Goal: Use online tool/utility: Utilize a website feature to perform a specific function

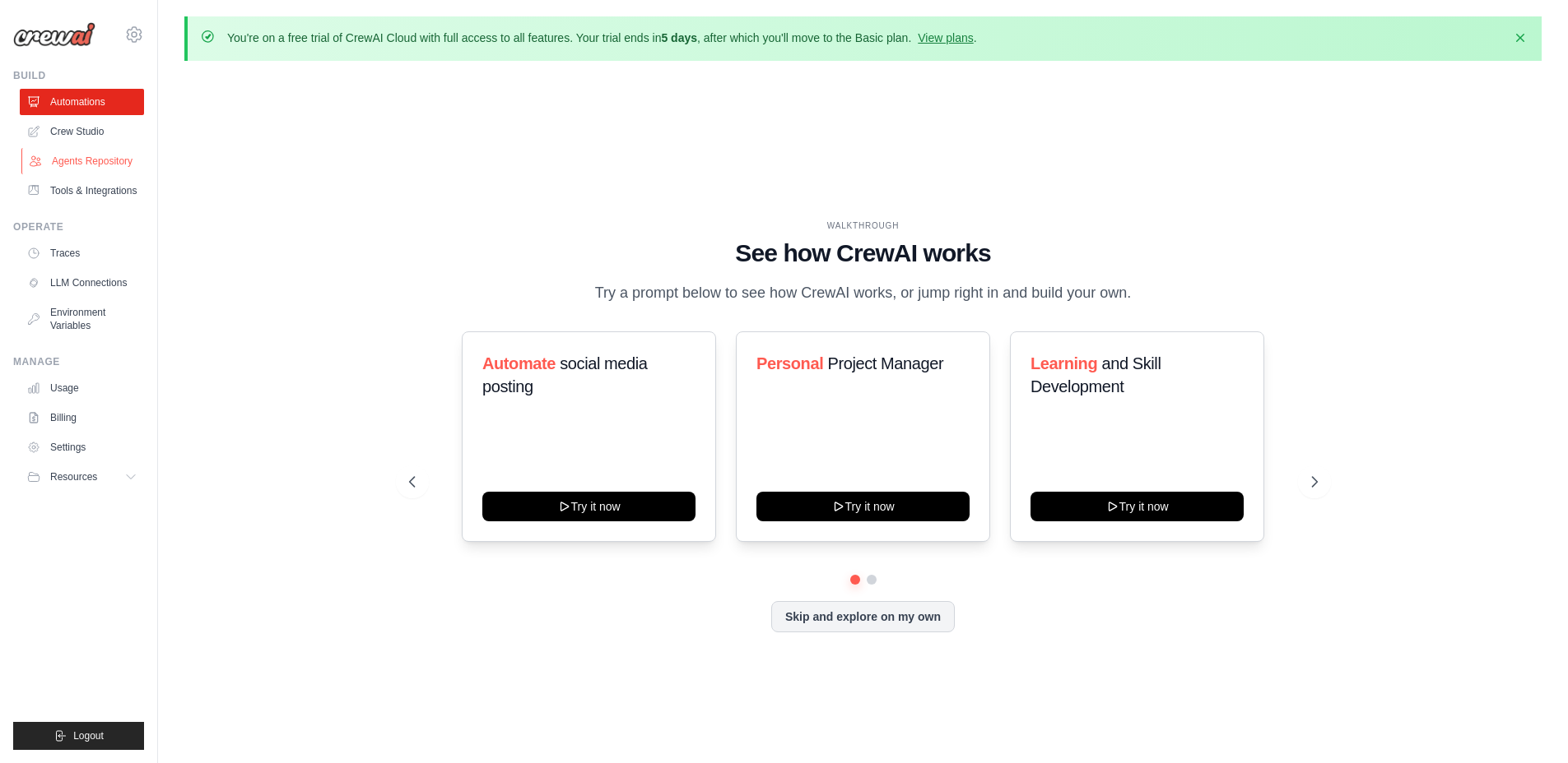
click at [103, 163] on link "Agents Repository" at bounding box center [83, 161] width 124 height 26
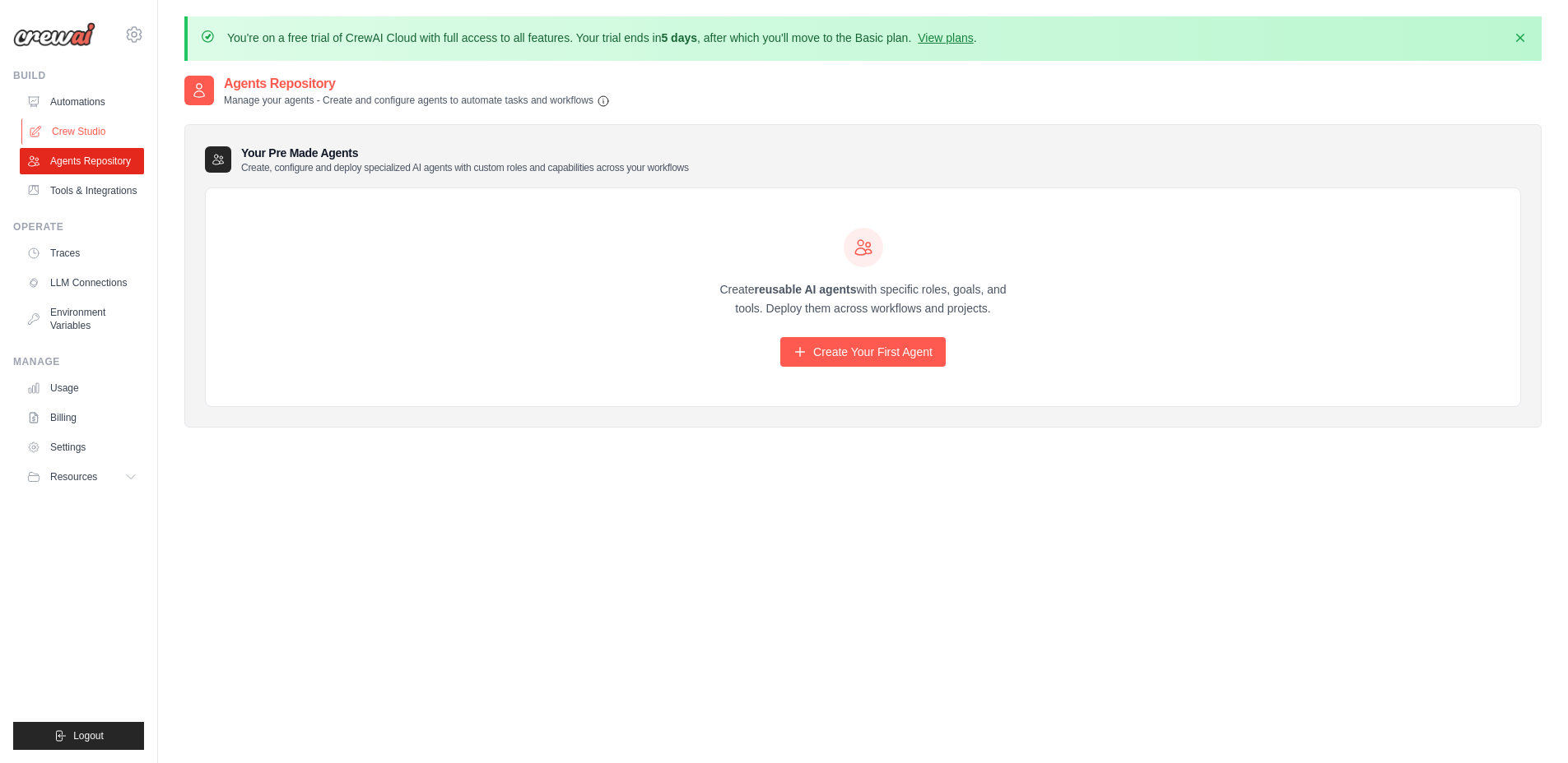
click at [88, 129] on link "Crew Studio" at bounding box center [83, 131] width 124 height 26
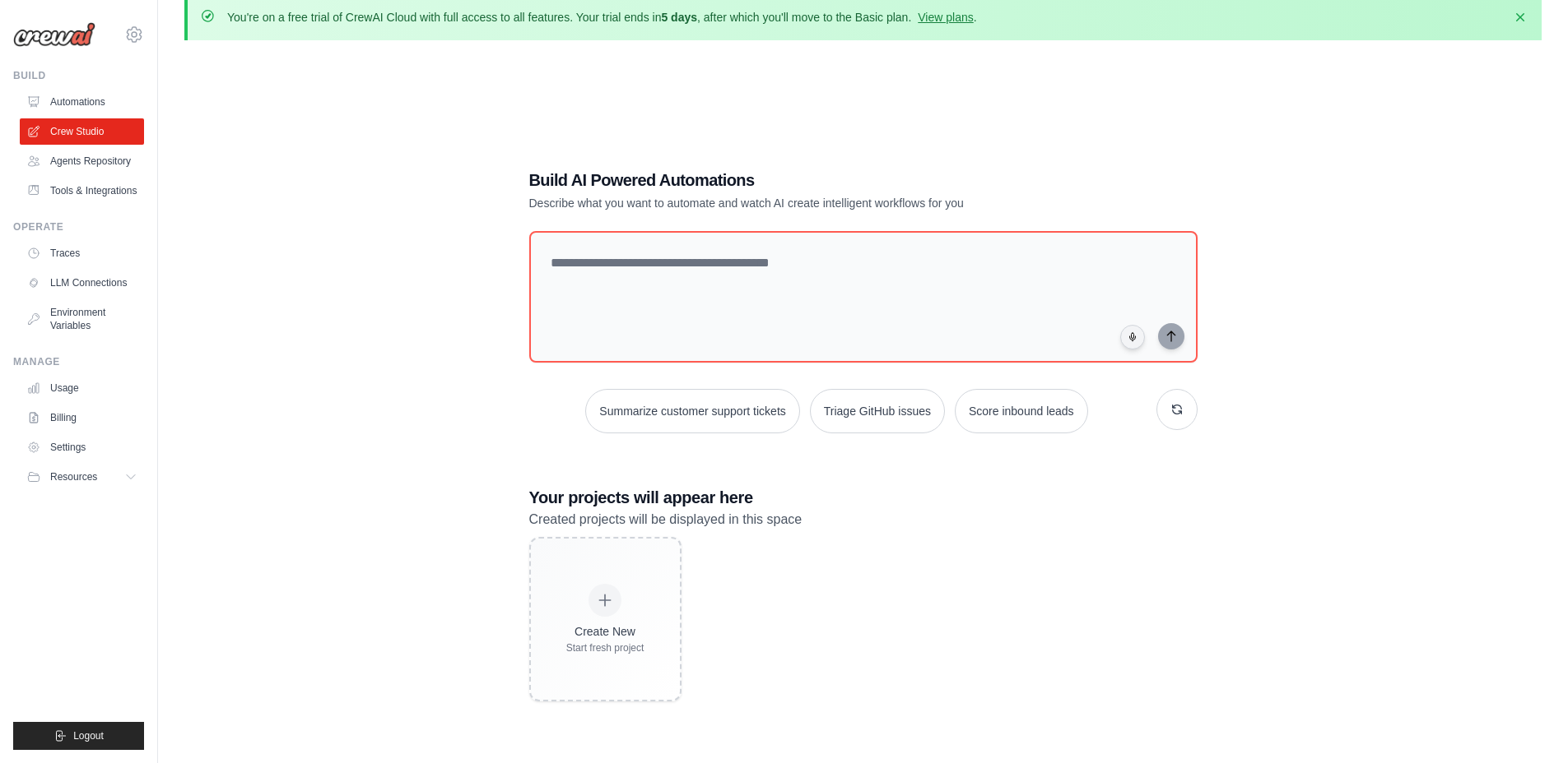
scroll to position [31, 0]
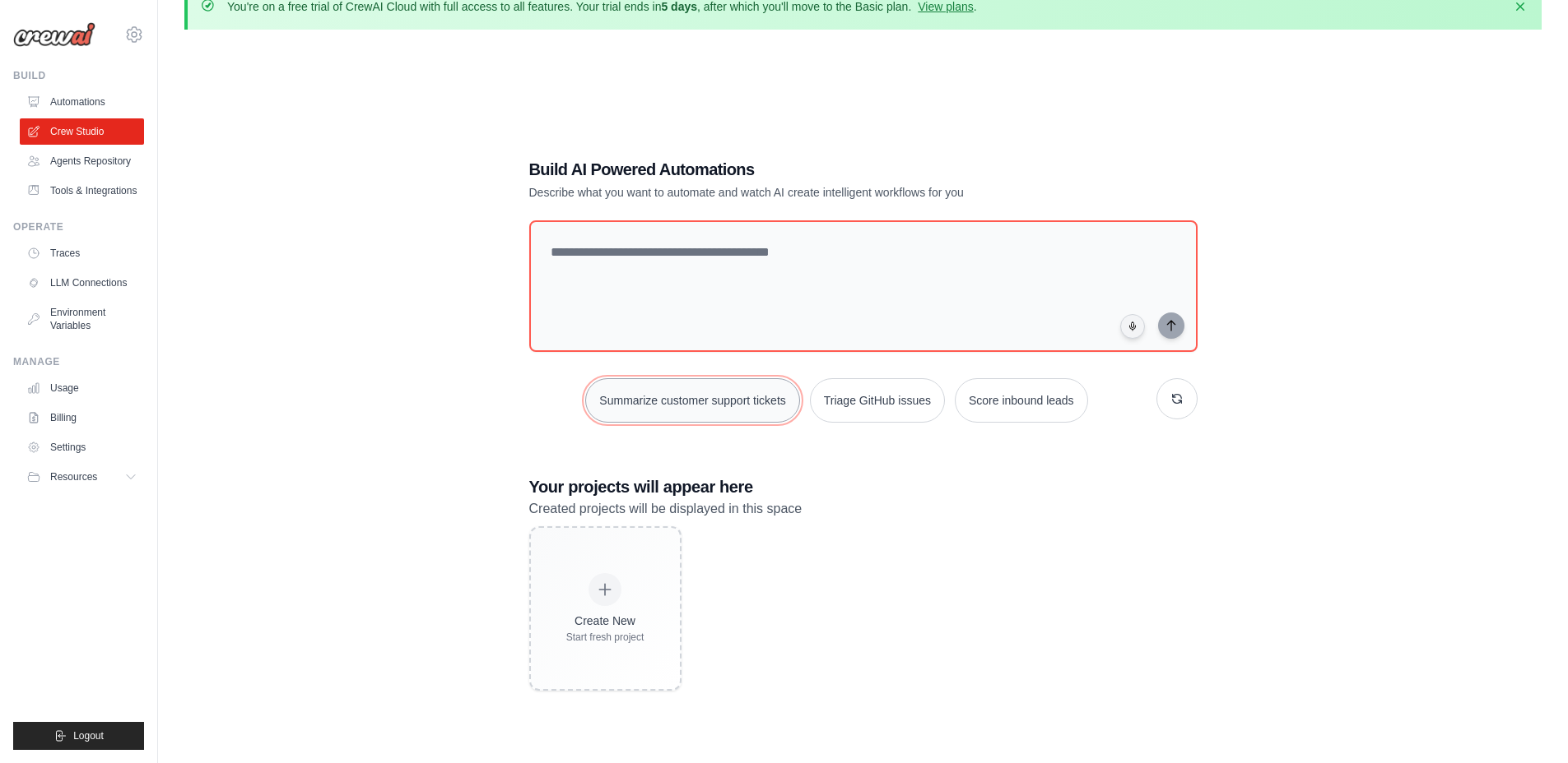
click at [725, 395] on button "Summarize customer support tickets" at bounding box center [692, 400] width 214 height 45
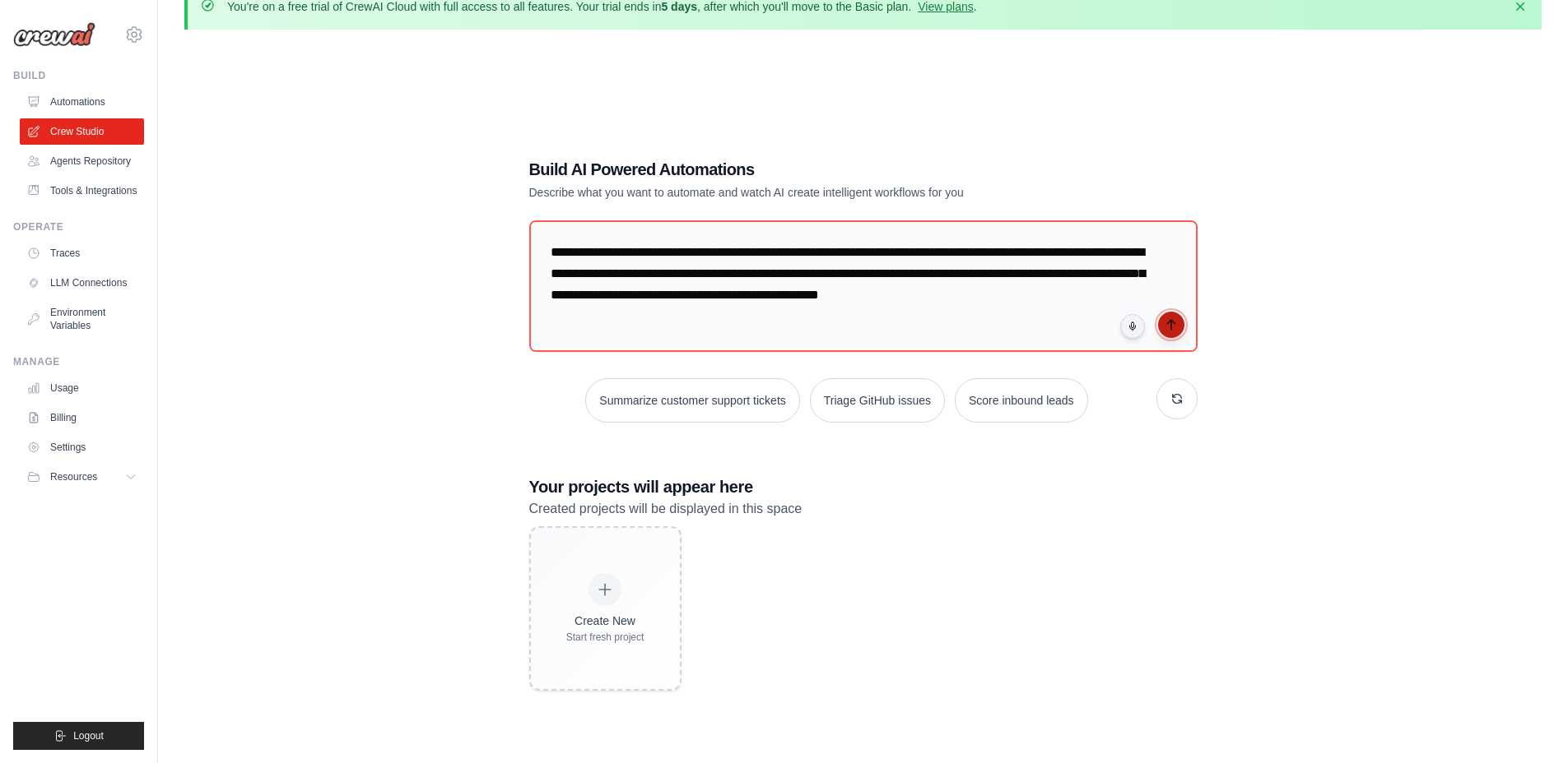
click at [1166, 328] on icon "submit" at bounding box center [1171, 324] width 13 height 13
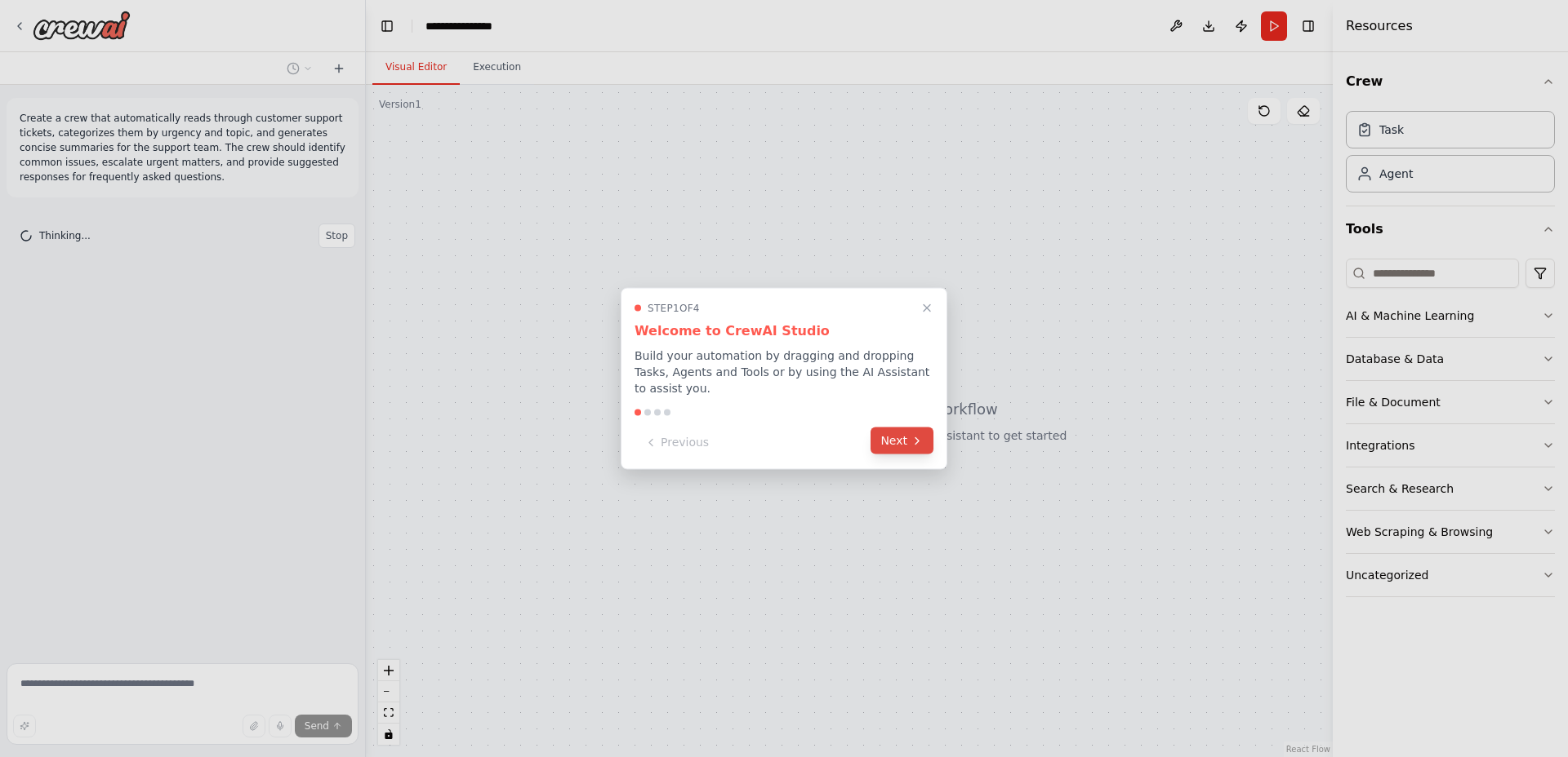
click at [914, 447] on icon at bounding box center [916, 441] width 13 height 13
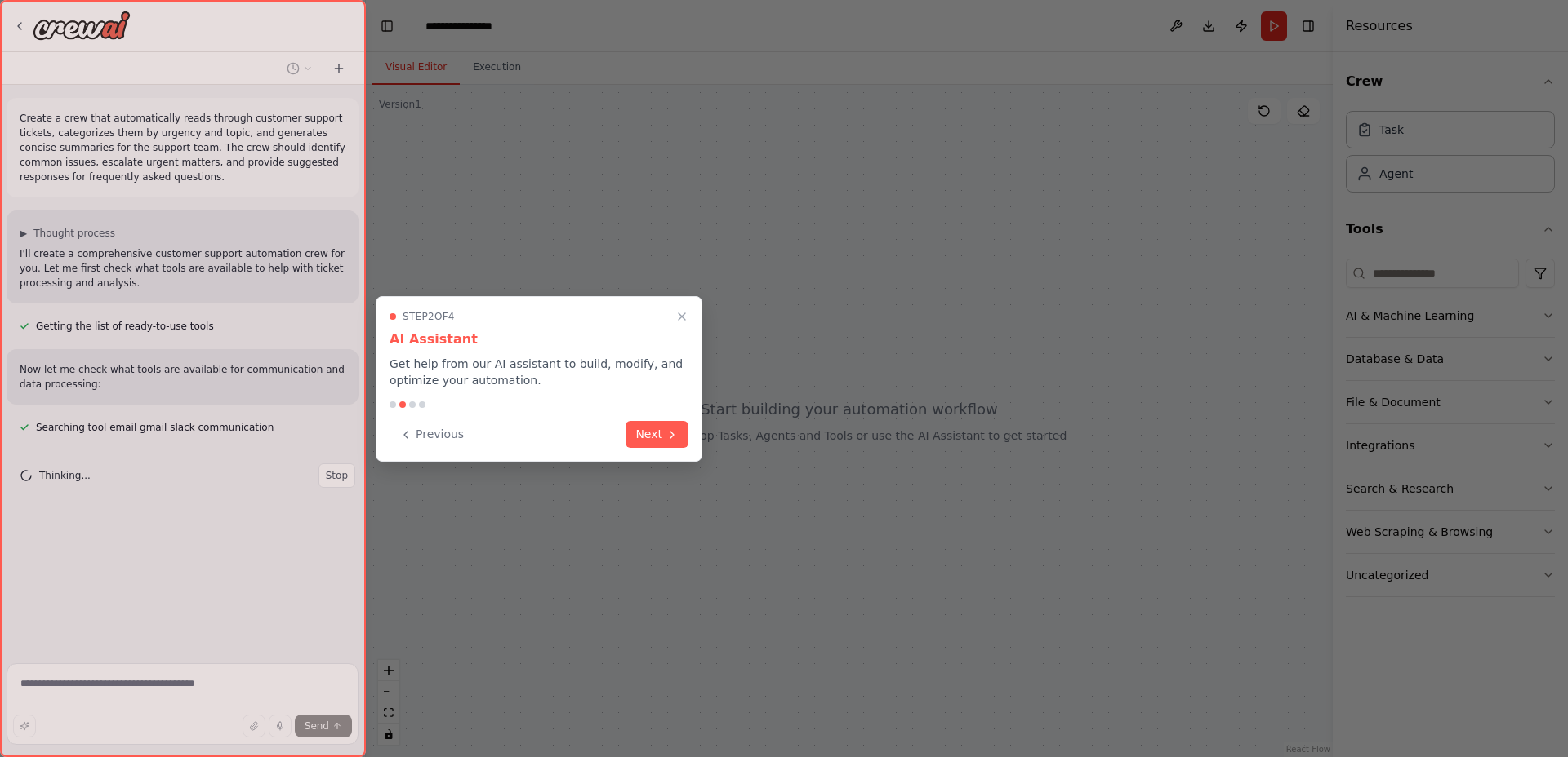
click at [618, 438] on div "Previous Next" at bounding box center [538, 434] width 299 height 27
click at [653, 436] on button "Next" at bounding box center [657, 433] width 63 height 27
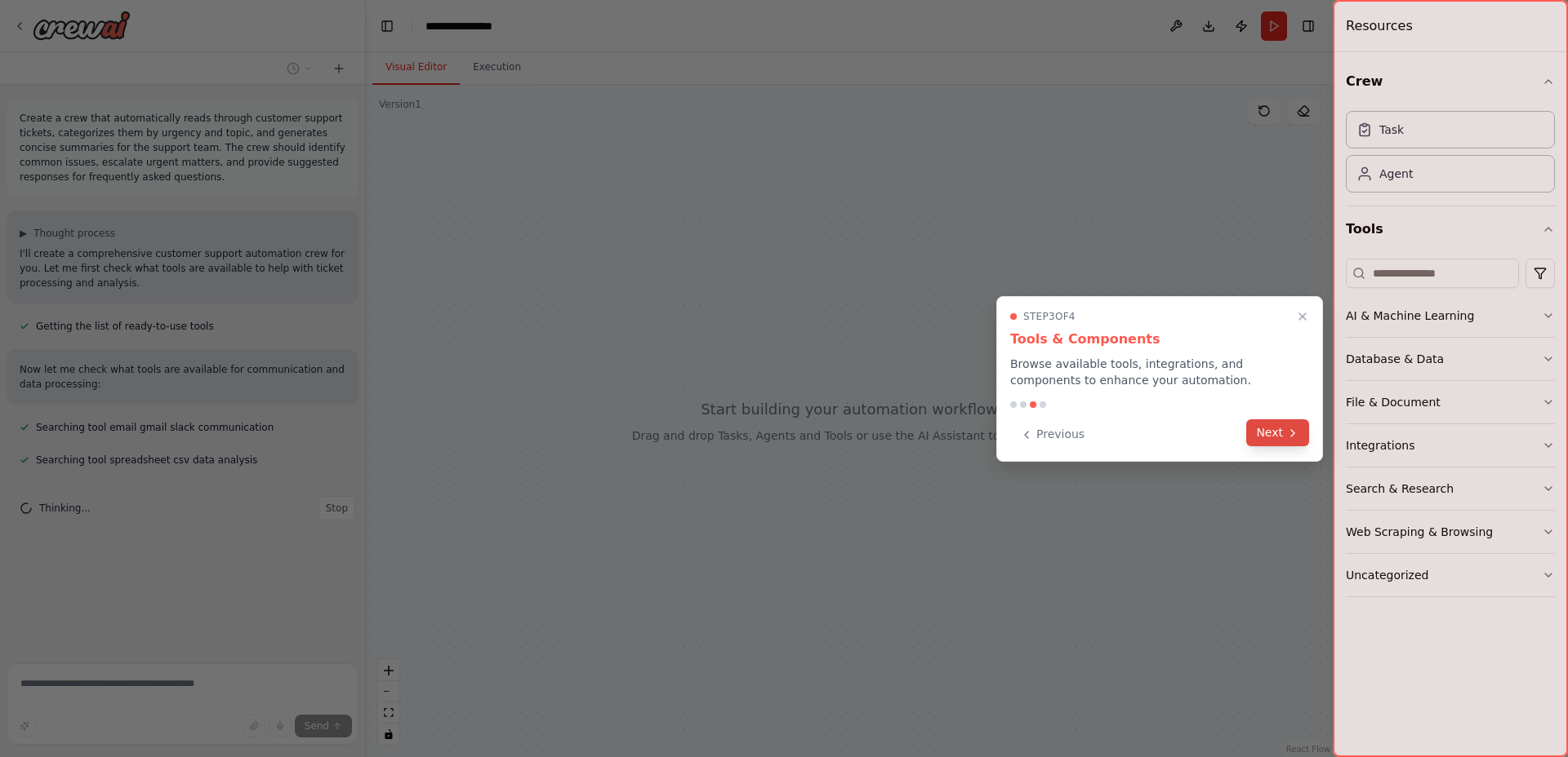
click at [1277, 439] on button "Next" at bounding box center [1278, 433] width 63 height 27
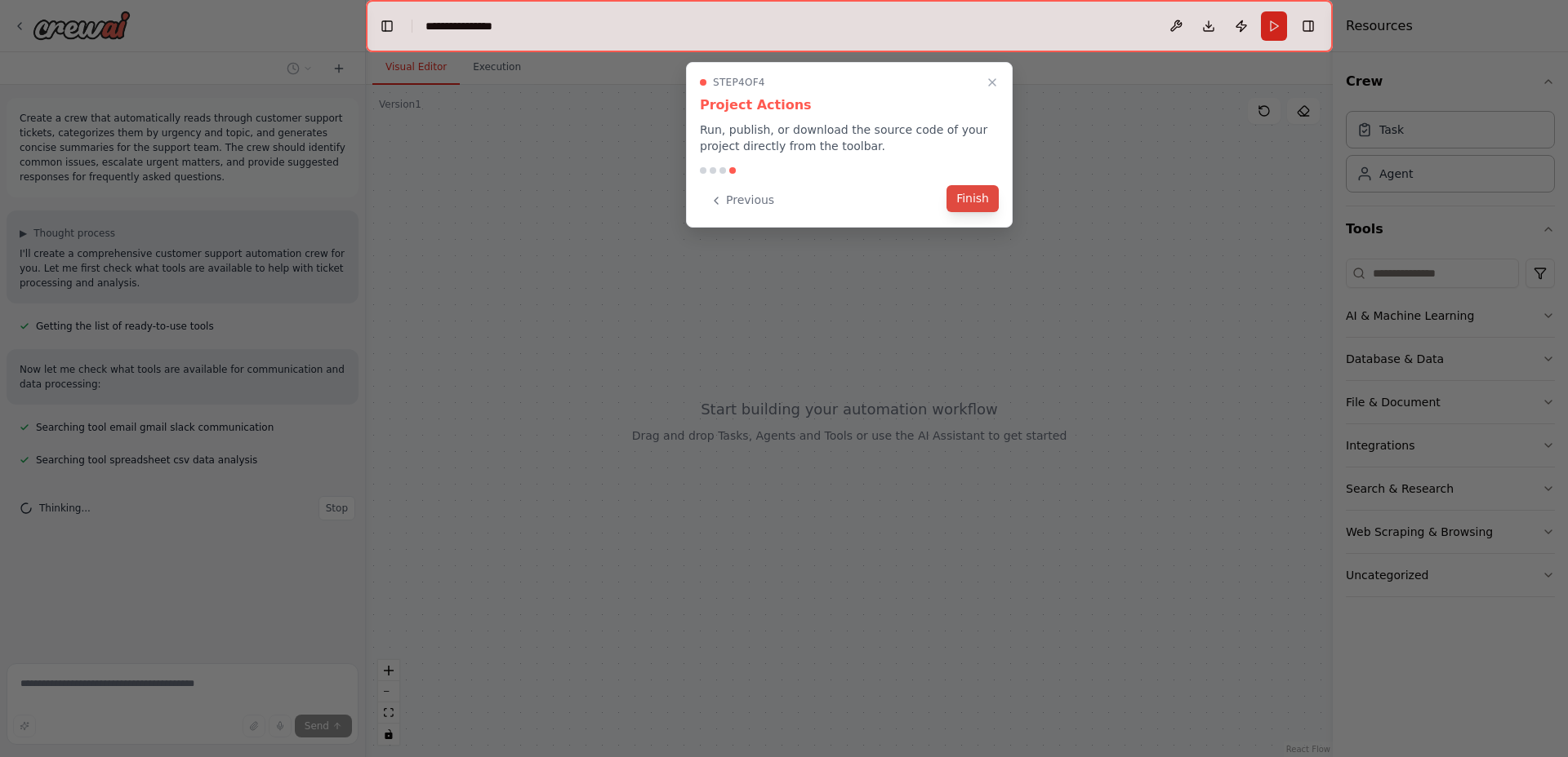
click at [968, 194] on button "Finish" at bounding box center [972, 198] width 52 height 27
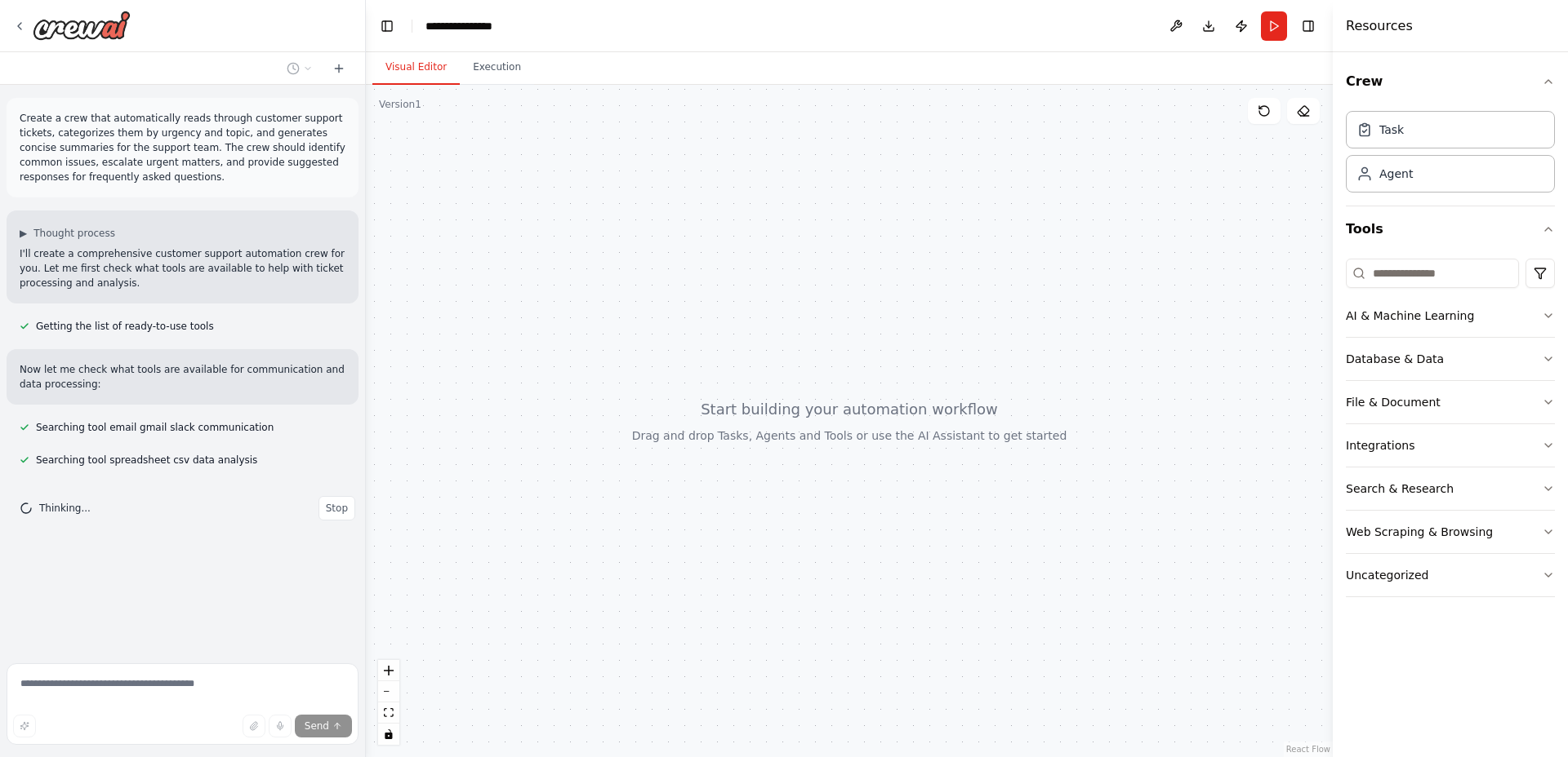
click at [757, 273] on div at bounding box center [849, 421] width 966 height 672
drag, startPoint x: 859, startPoint y: 287, endPoint x: 863, endPoint y: 308, distance: 21.4
click at [863, 308] on div at bounding box center [849, 421] width 966 height 672
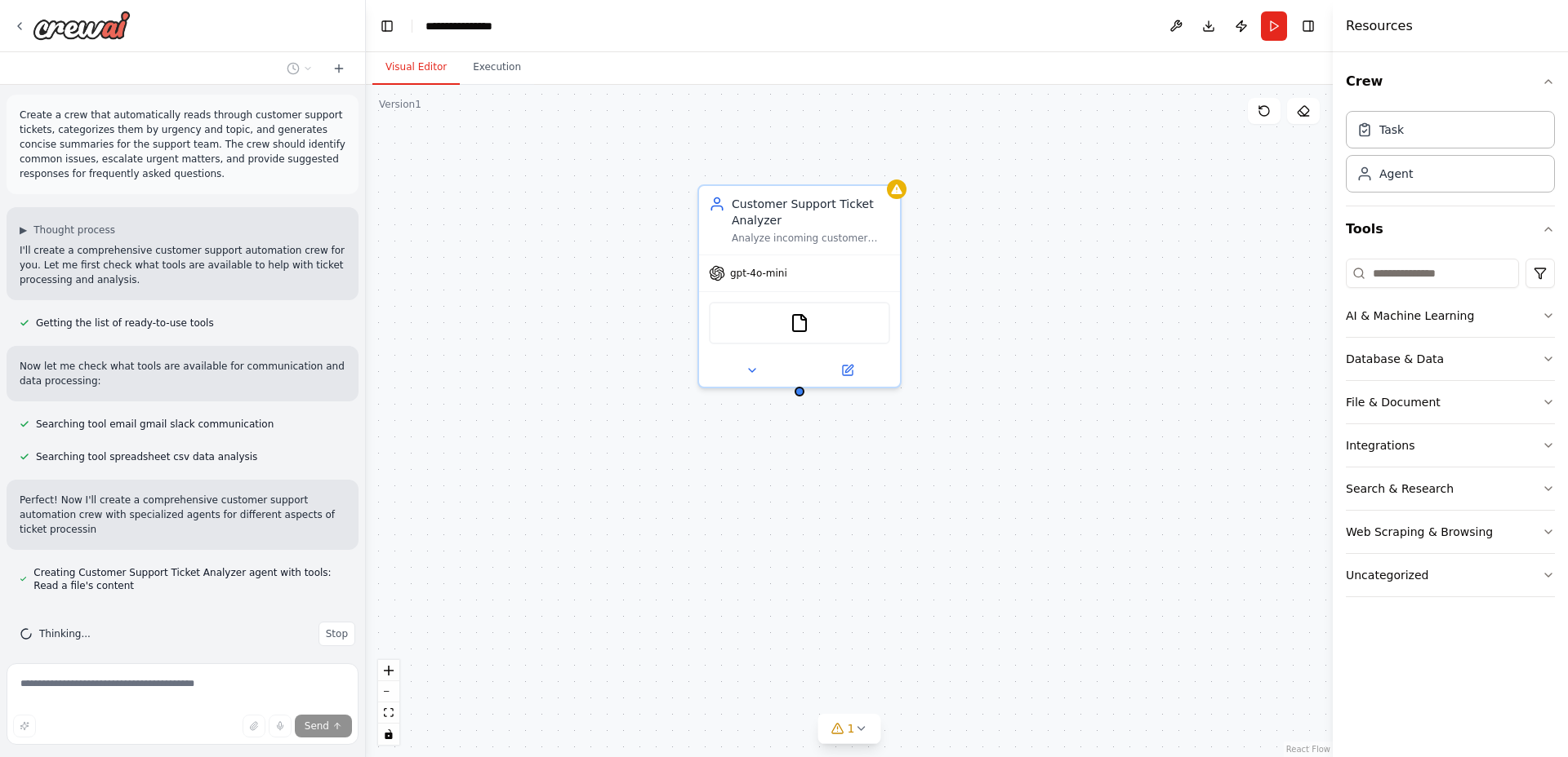
scroll to position [18, 0]
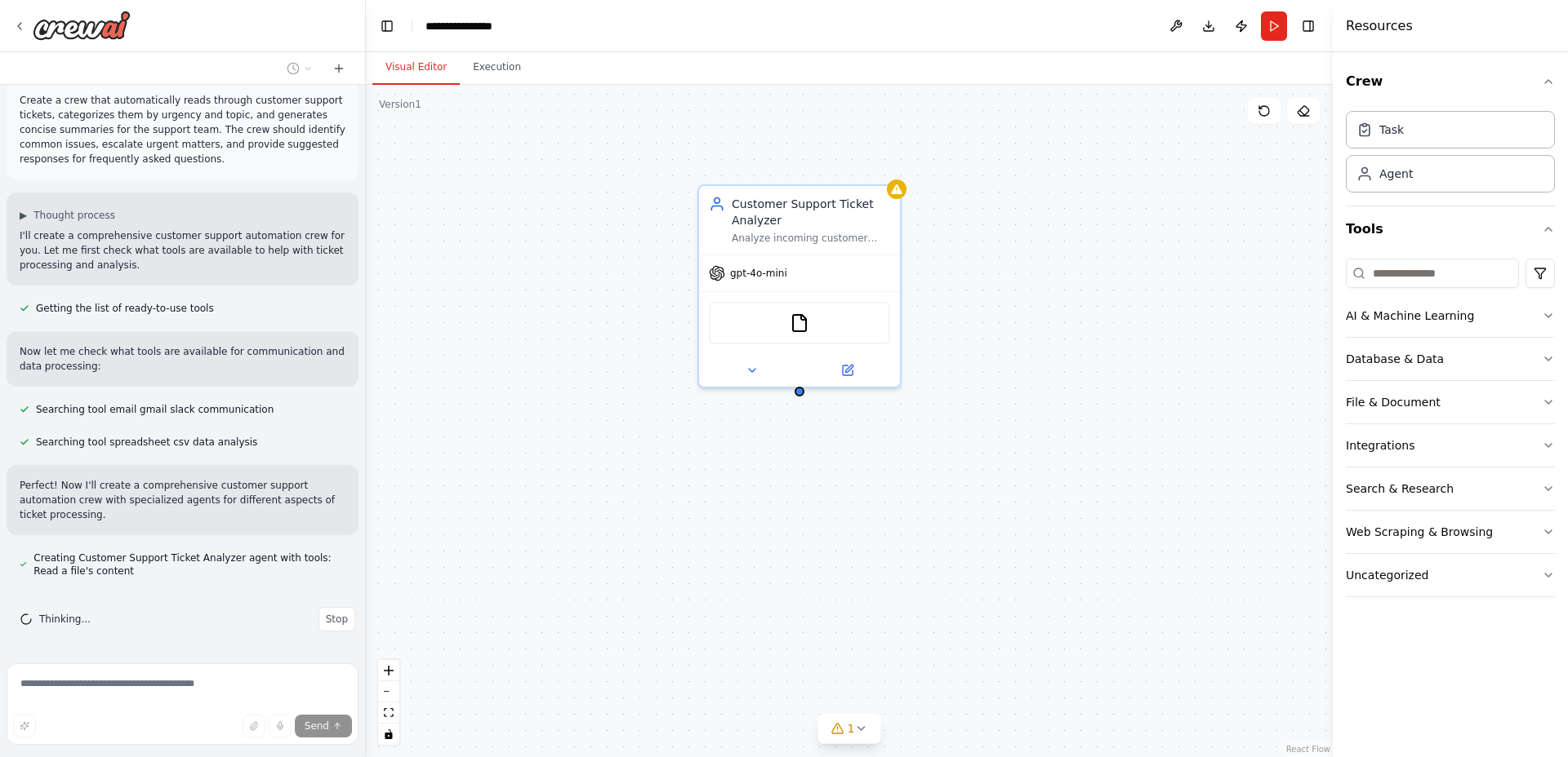
click at [974, 278] on div "Customer Support Ticket Analyzer Analyze incoming customer support tickets from…" at bounding box center [849, 421] width 966 height 672
click at [829, 220] on div "Customer Support Ticket Analyzer" at bounding box center [811, 208] width 159 height 33
click at [767, 278] on div "gpt-4o-mini" at bounding box center [748, 270] width 78 height 17
click at [801, 322] on img at bounding box center [800, 320] width 20 height 20
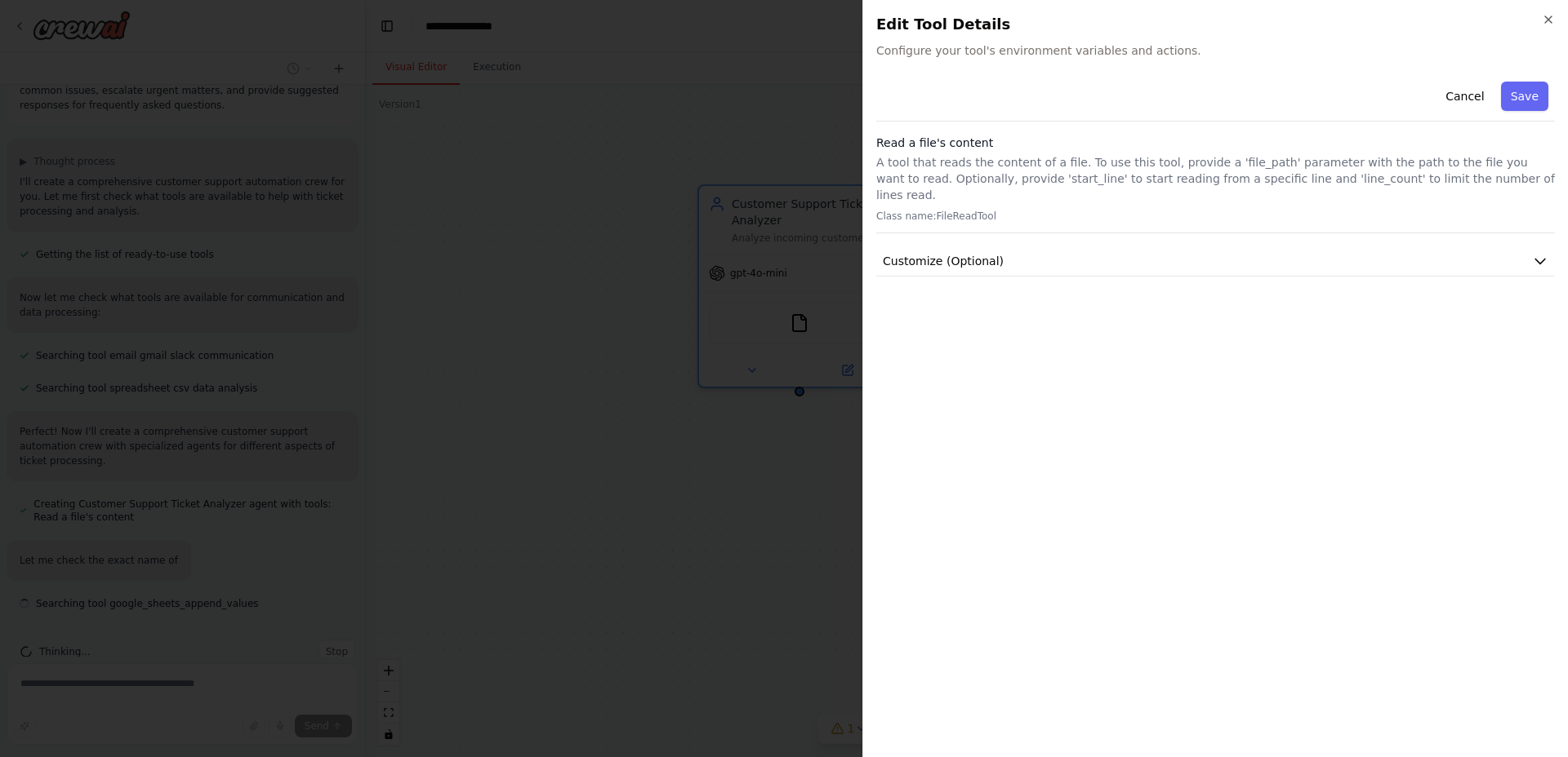
scroll to position [104, 0]
click at [1553, 22] on icon "button" at bounding box center [1547, 19] width 13 height 13
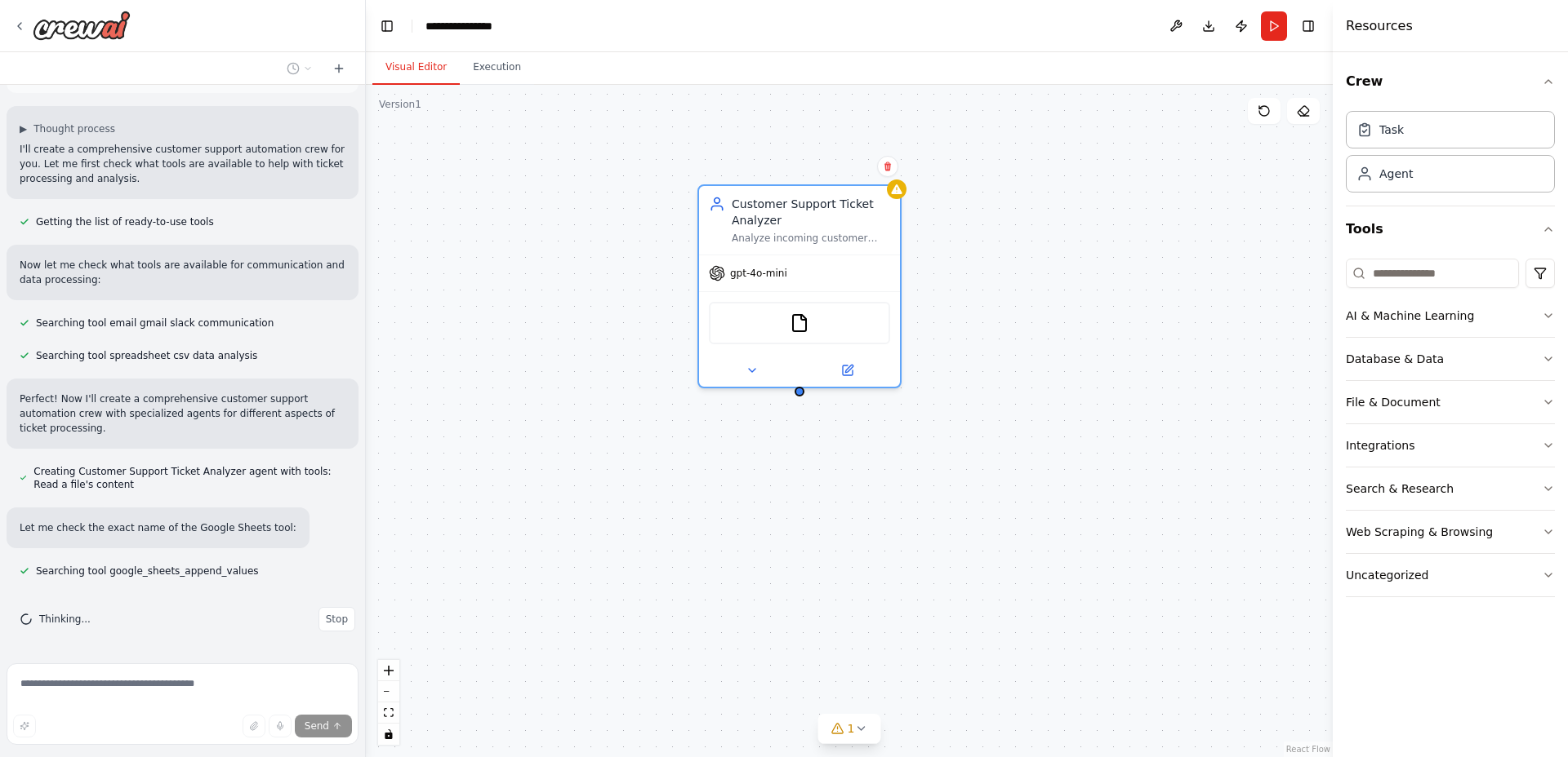
scroll to position [150, 0]
click at [742, 504] on div "Customer Support Ticket Analyzer Analyze incoming customer support tickets from…" at bounding box center [849, 421] width 966 height 672
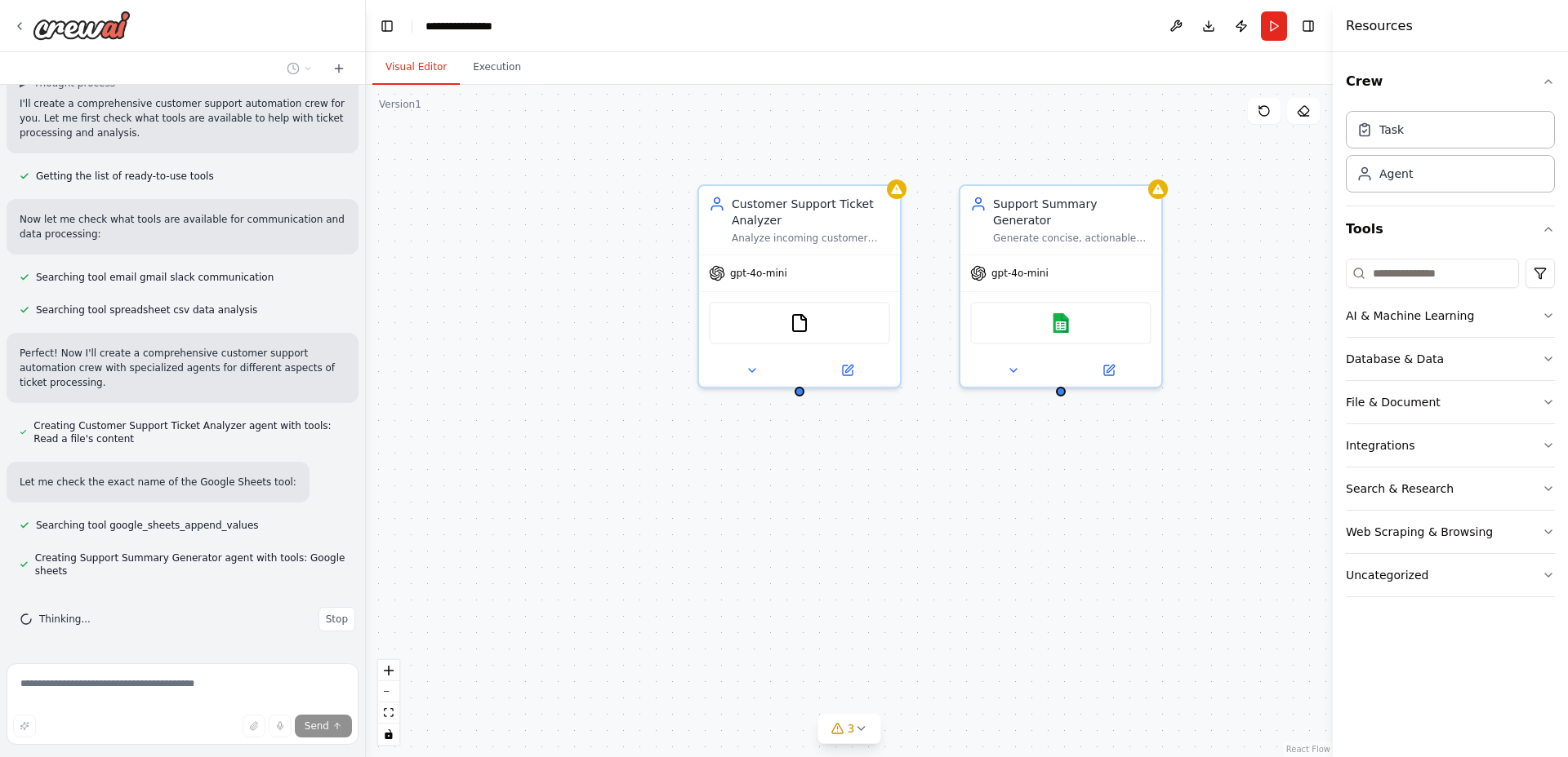
scroll to position [182, 0]
click at [1021, 520] on div "Customer Support Ticket Analyzer Analyze incoming customer support tickets from…" at bounding box center [849, 421] width 966 height 672
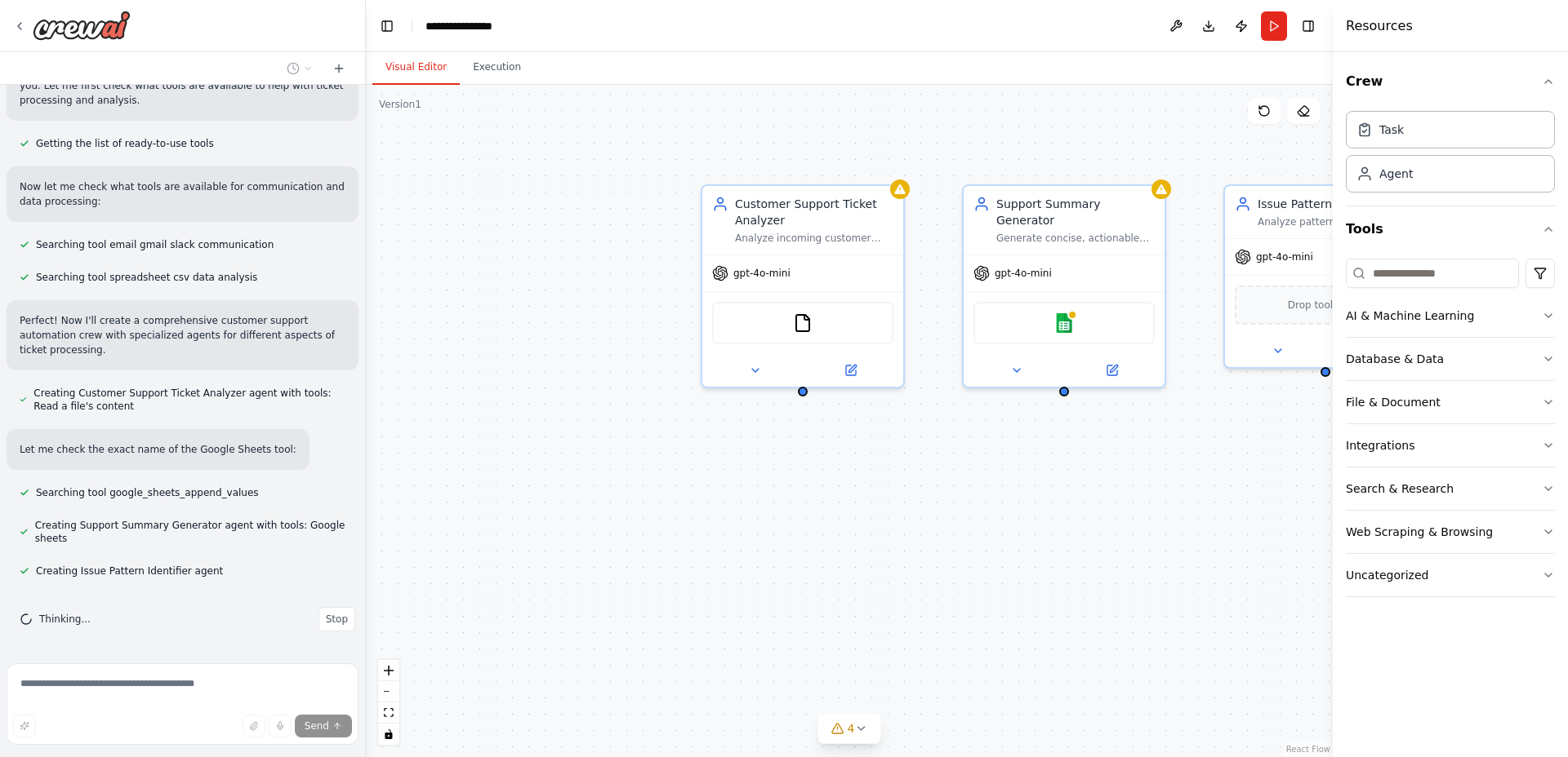
click at [1021, 520] on div "Customer Support Ticket Analyzer Analyze incoming customer support tickets from…" at bounding box center [849, 421] width 966 height 672
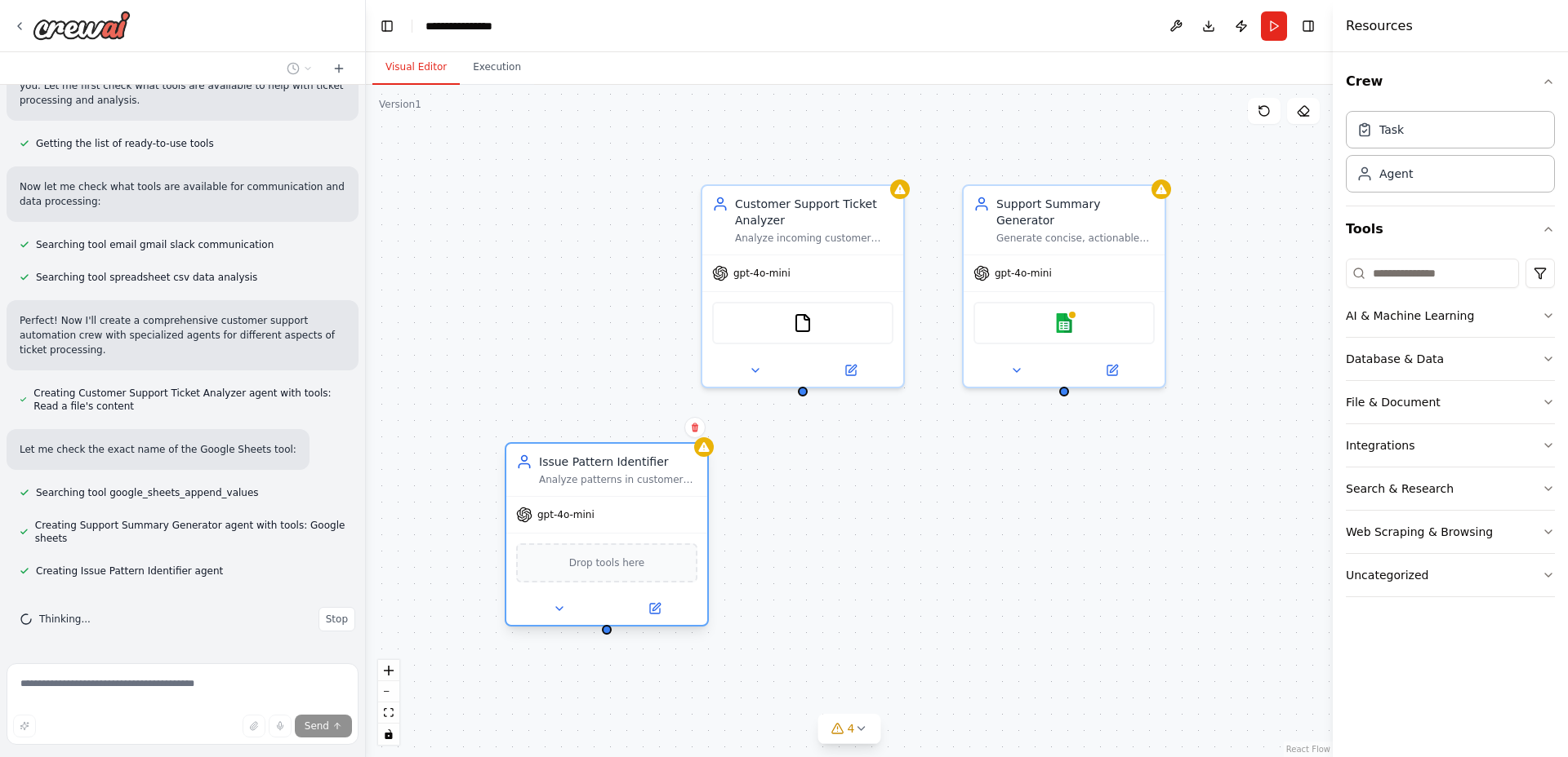
drag, startPoint x: 1282, startPoint y: 287, endPoint x: 526, endPoint y: 524, distance: 792.3
click at [526, 533] on div "Drop tools here" at bounding box center [606, 563] width 201 height 59
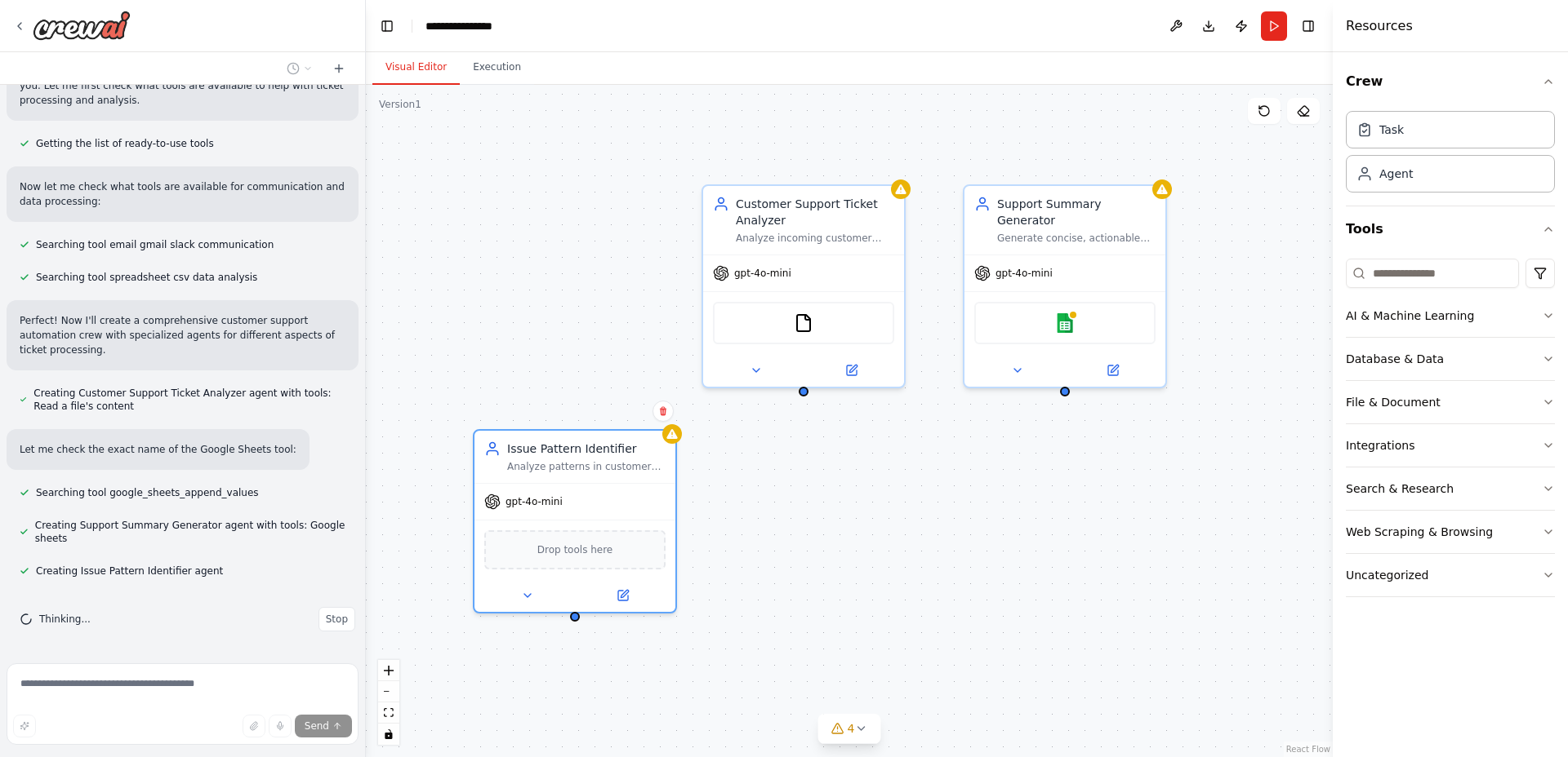
click at [1024, 530] on div "Customer Support Ticket Analyzer Analyze incoming customer support tickets from…" at bounding box center [849, 421] width 966 height 672
click at [994, 530] on div "Customer Support Ticket Analyzer Analyze incoming customer support tickets from…" at bounding box center [849, 421] width 966 height 672
click at [993, 529] on div "Customer Support Ticket Analyzer Analyze incoming customer support tickets from…" at bounding box center [849, 421] width 966 height 672
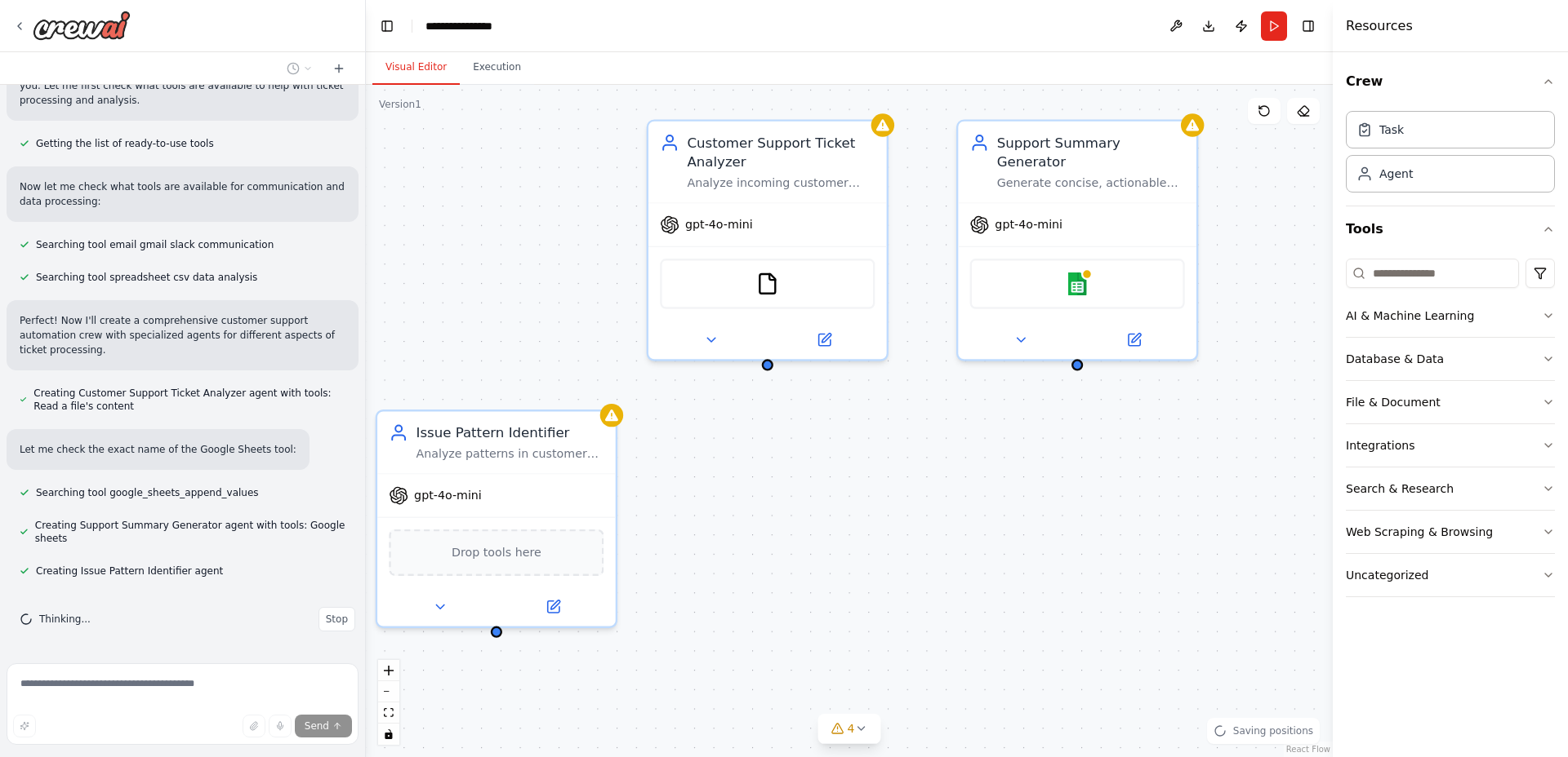
click at [990, 529] on div "Customer Support Ticket Analyzer Analyze incoming customer support tickets from…" at bounding box center [849, 421] width 966 height 672
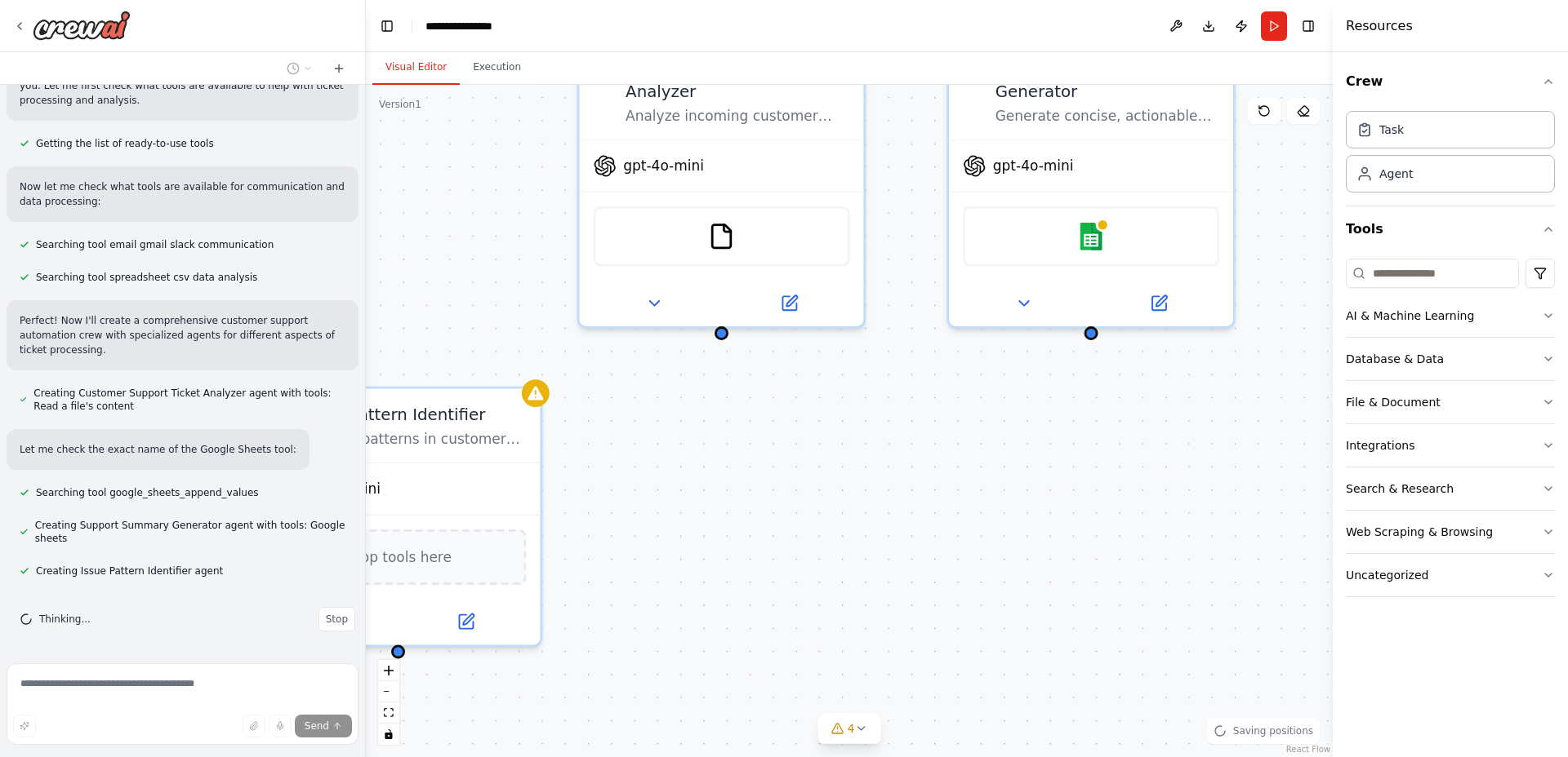
click at [989, 528] on div "Customer Support Ticket Analyzer Analyze incoming customer support tickets from…" at bounding box center [849, 421] width 966 height 672
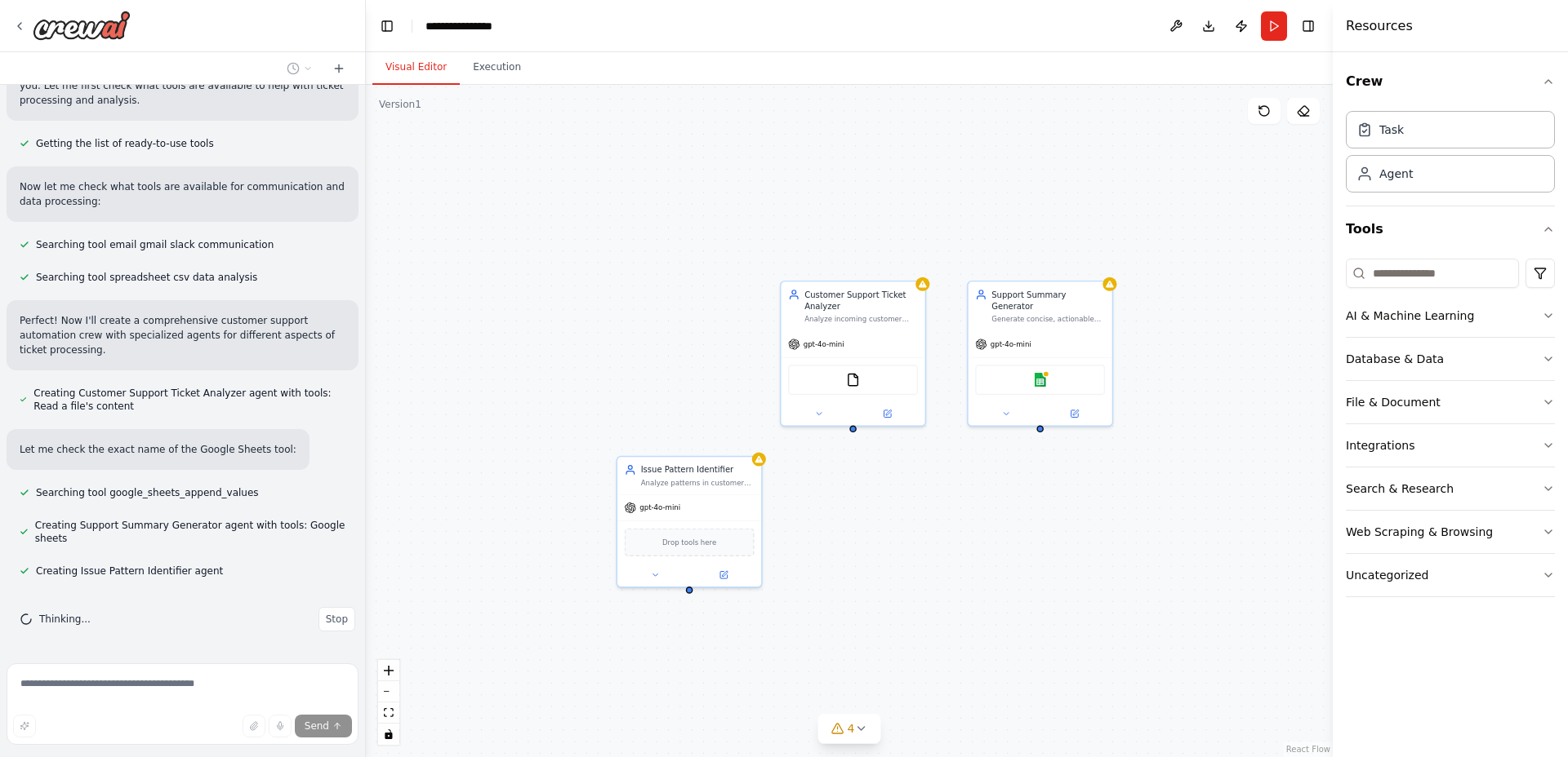
scroll to position [216, 0]
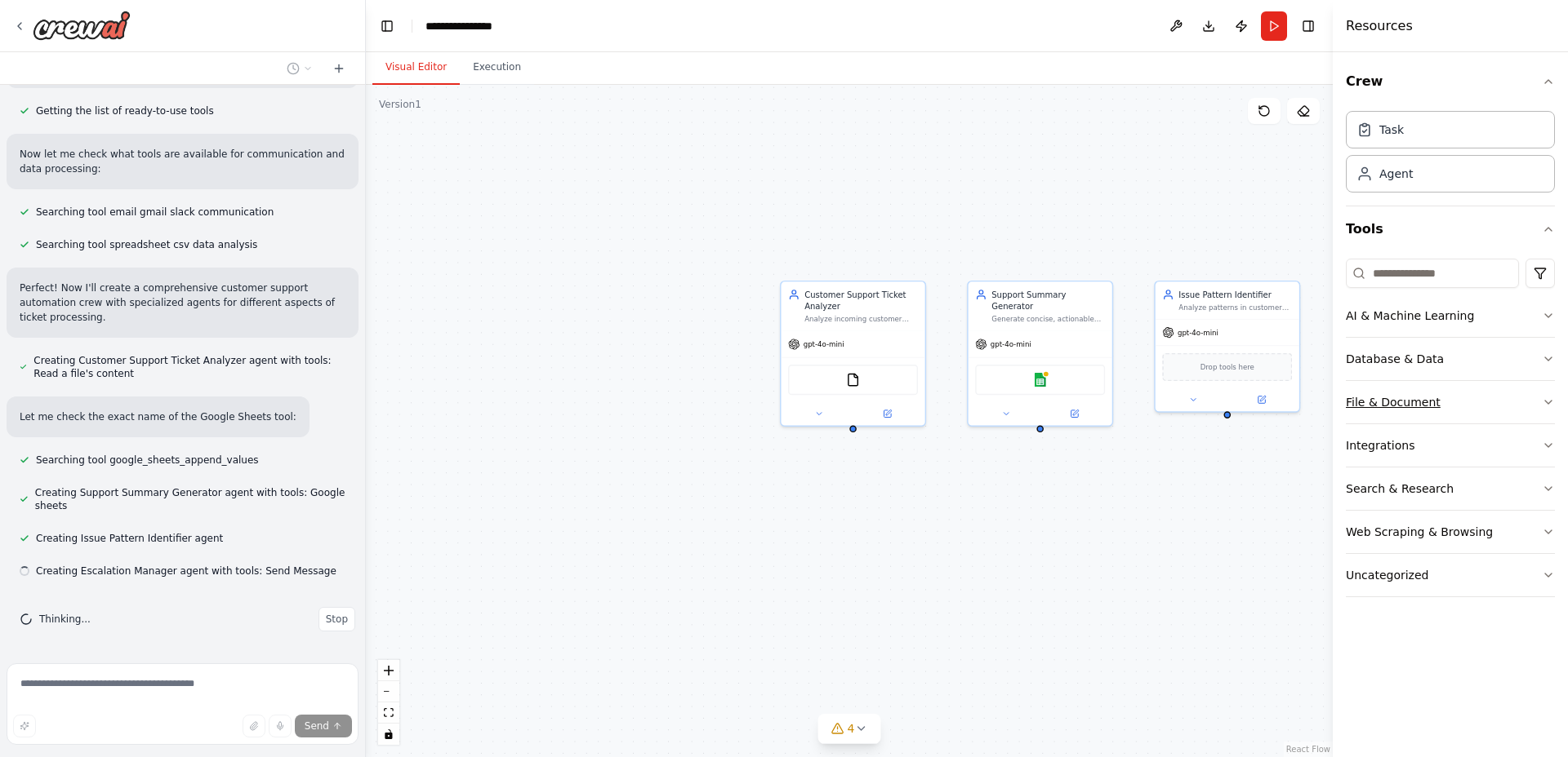
click at [1420, 398] on div "File & Document" at bounding box center [1393, 402] width 95 height 17
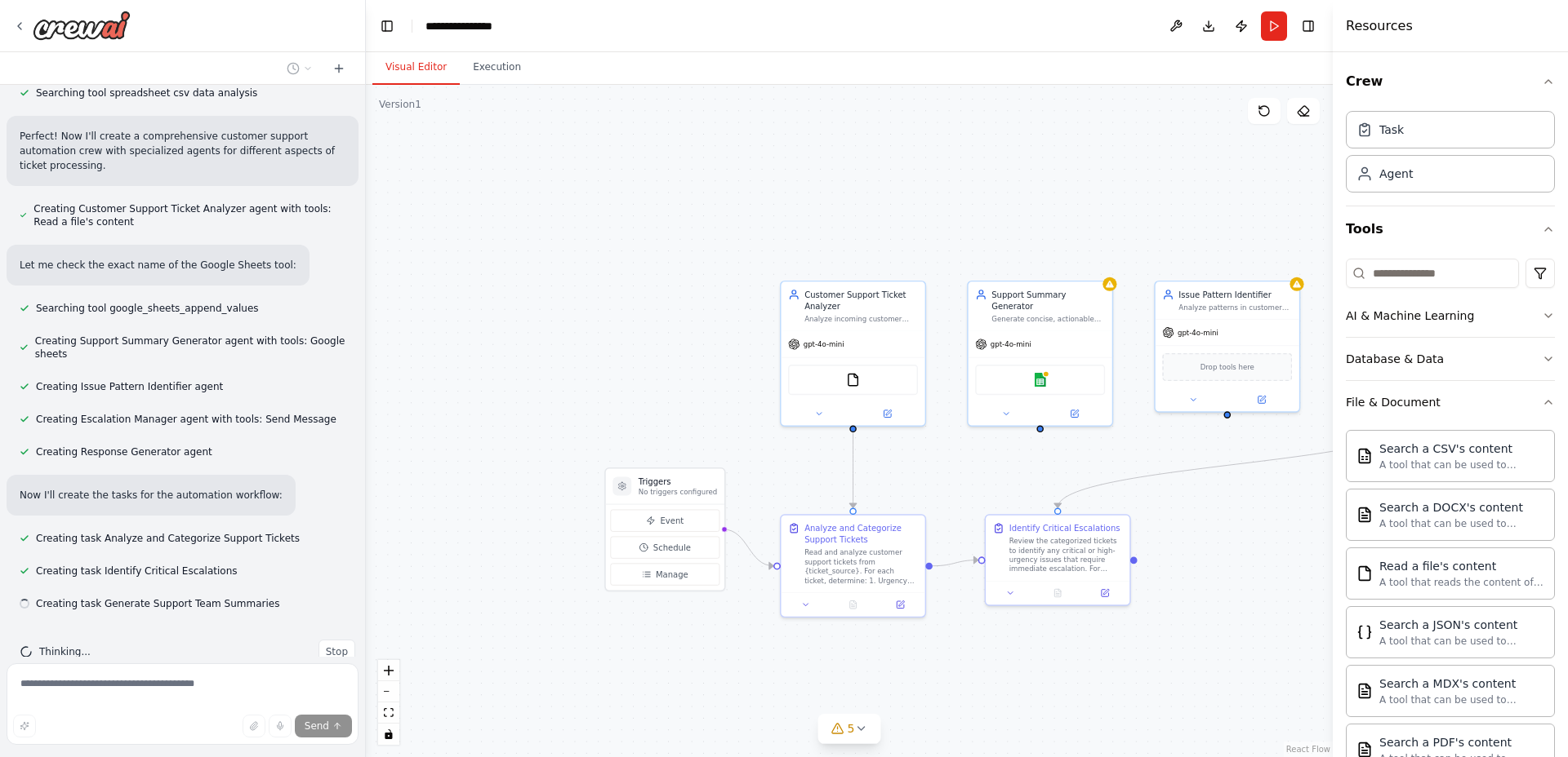
scroll to position [400, 0]
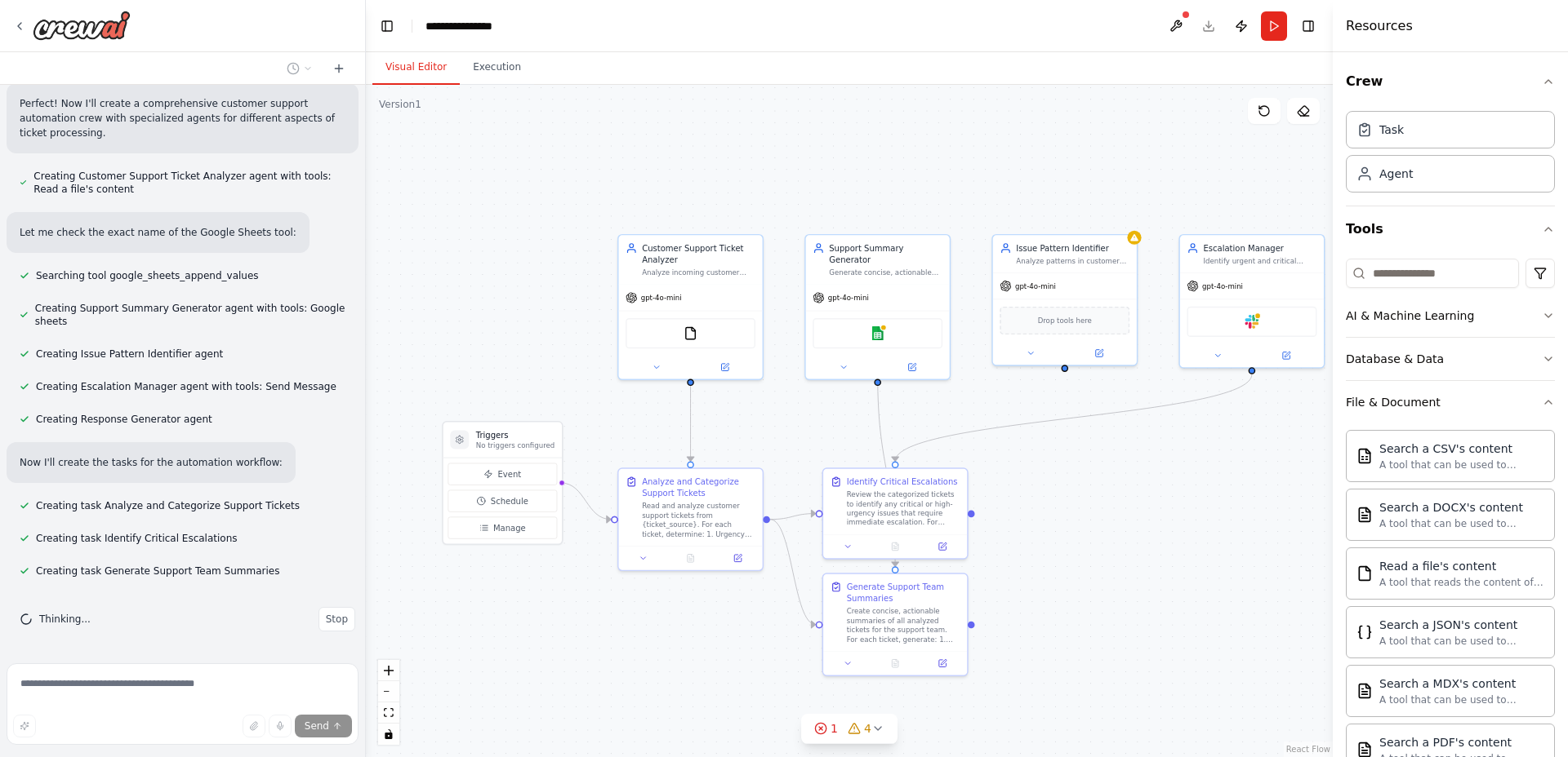
drag, startPoint x: 1066, startPoint y: 206, endPoint x: 904, endPoint y: 161, distance: 168.1
click at [904, 161] on div ".deletable-edge-delete-btn { width: 20px; height: 20px; border: 0px solid #ffff…" at bounding box center [849, 421] width 966 height 672
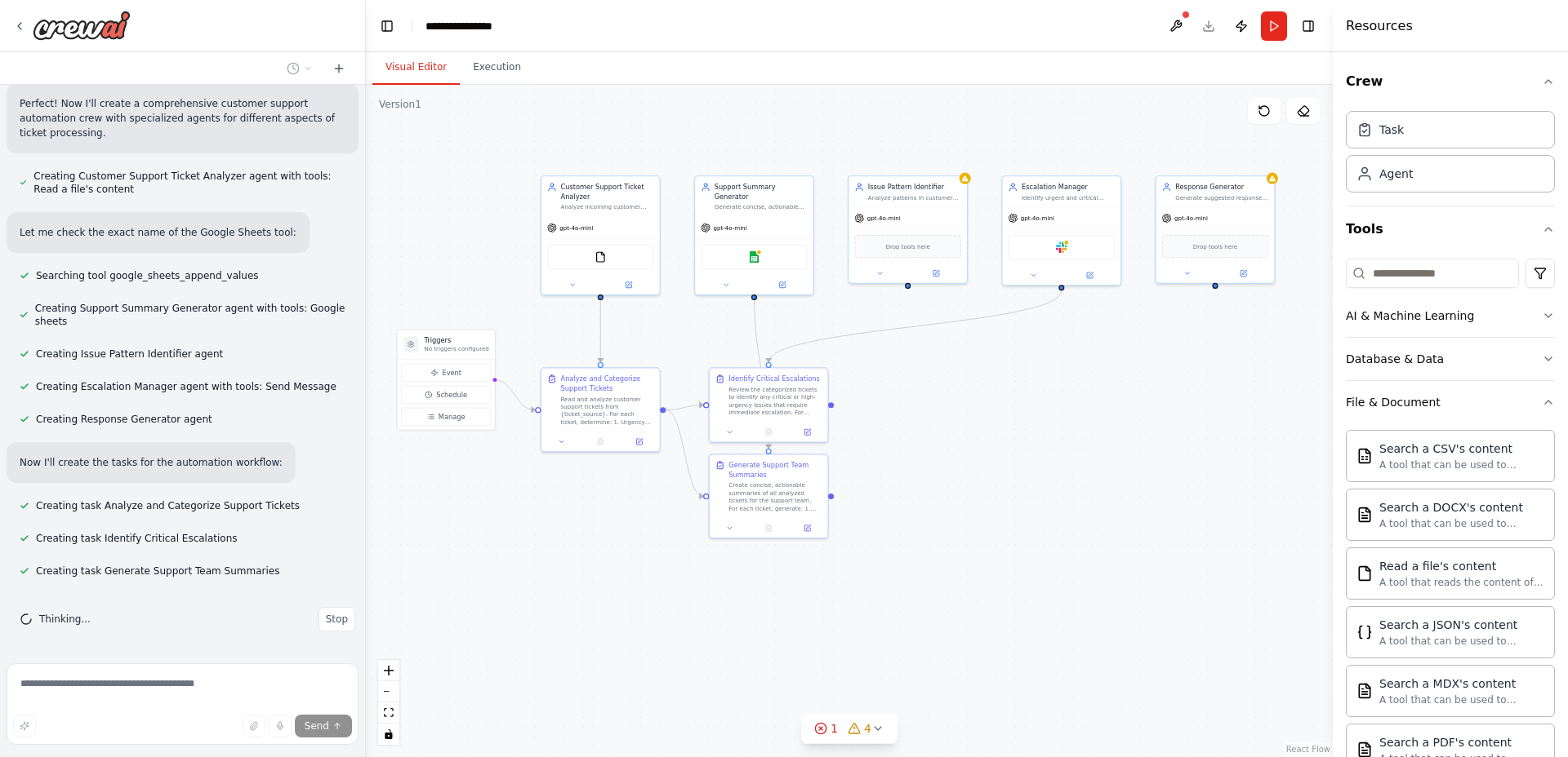
drag, startPoint x: 1249, startPoint y: 620, endPoint x: 1102, endPoint y: 516, distance: 180.1
click at [1102, 516] on div ".deletable-edge-delete-btn { width: 20px; height: 20px; border: 0px solid #ffff…" at bounding box center [849, 421] width 966 height 672
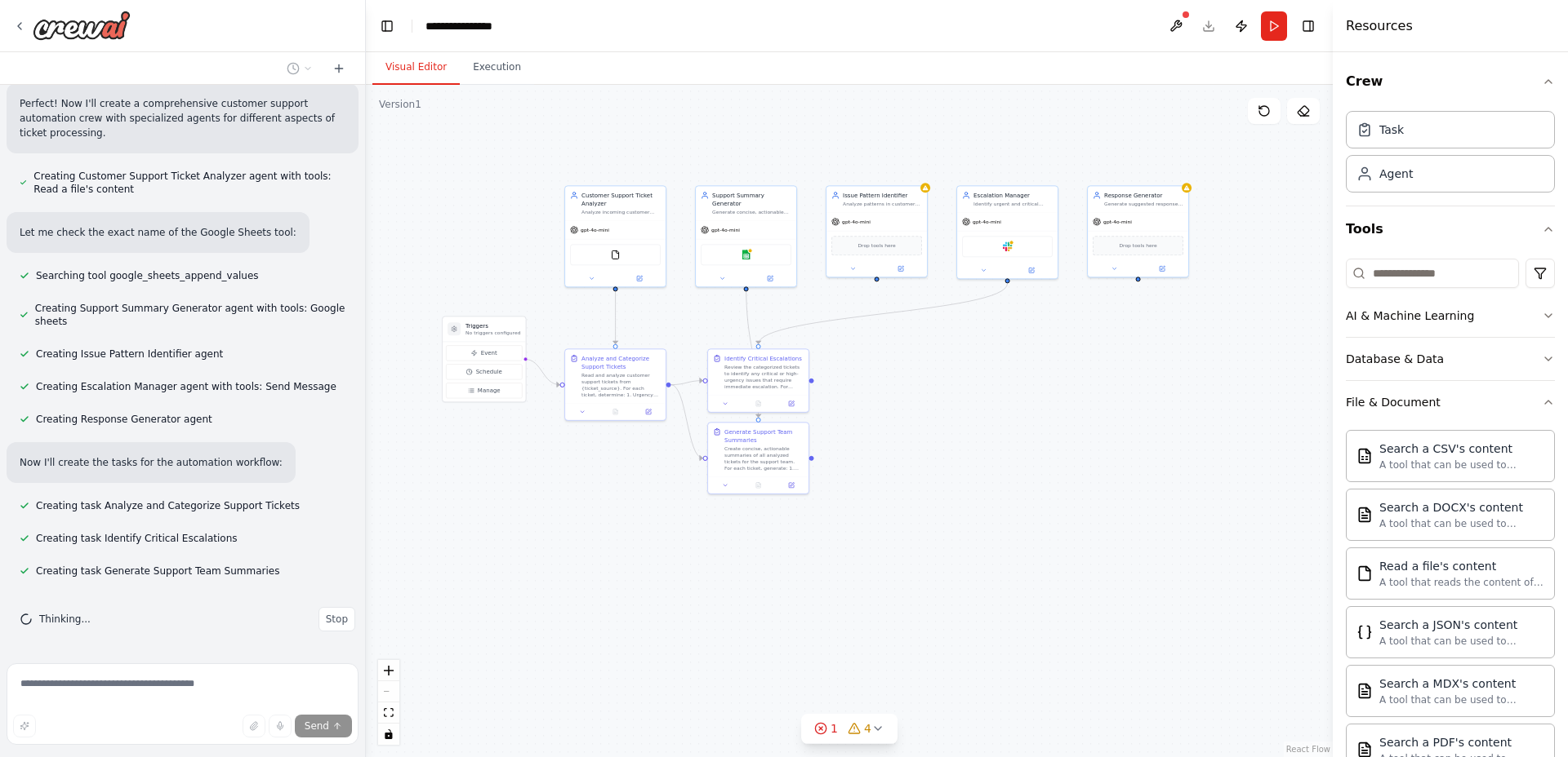
drag, startPoint x: 1230, startPoint y: 512, endPoint x: 1167, endPoint y: 468, distance: 76.8
click at [1167, 468] on div ".deletable-edge-delete-btn { width: 20px; height: 20px; border: 0px solid #ffff…" at bounding box center [849, 421] width 966 height 672
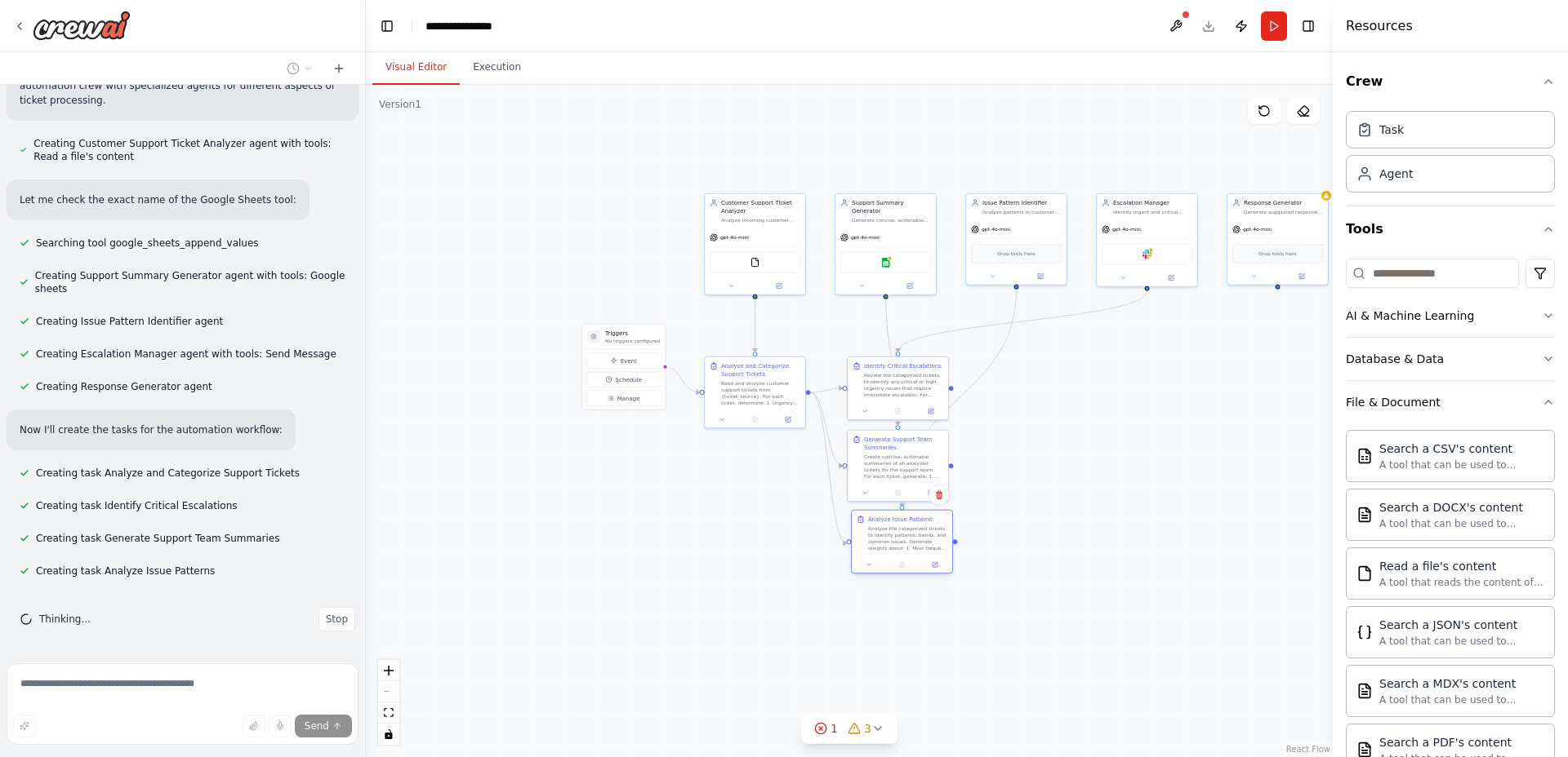
drag, startPoint x: 922, startPoint y: 539, endPoint x: 924, endPoint y: 552, distance: 13.2
click at [923, 552] on div "Analyze the categorized tickets to identify patterns, trends, and common issues…" at bounding box center [907, 538] width 79 height 26
click at [1100, 522] on div ".deletable-edge-delete-btn { width: 20px; height: 20px; border: 0px solid #ffff…" at bounding box center [849, 421] width 966 height 672
click at [1089, 513] on div ".deletable-edge-delete-btn { width: 20px; height: 20px; border: 0px solid #ffff…" at bounding box center [849, 421] width 966 height 672
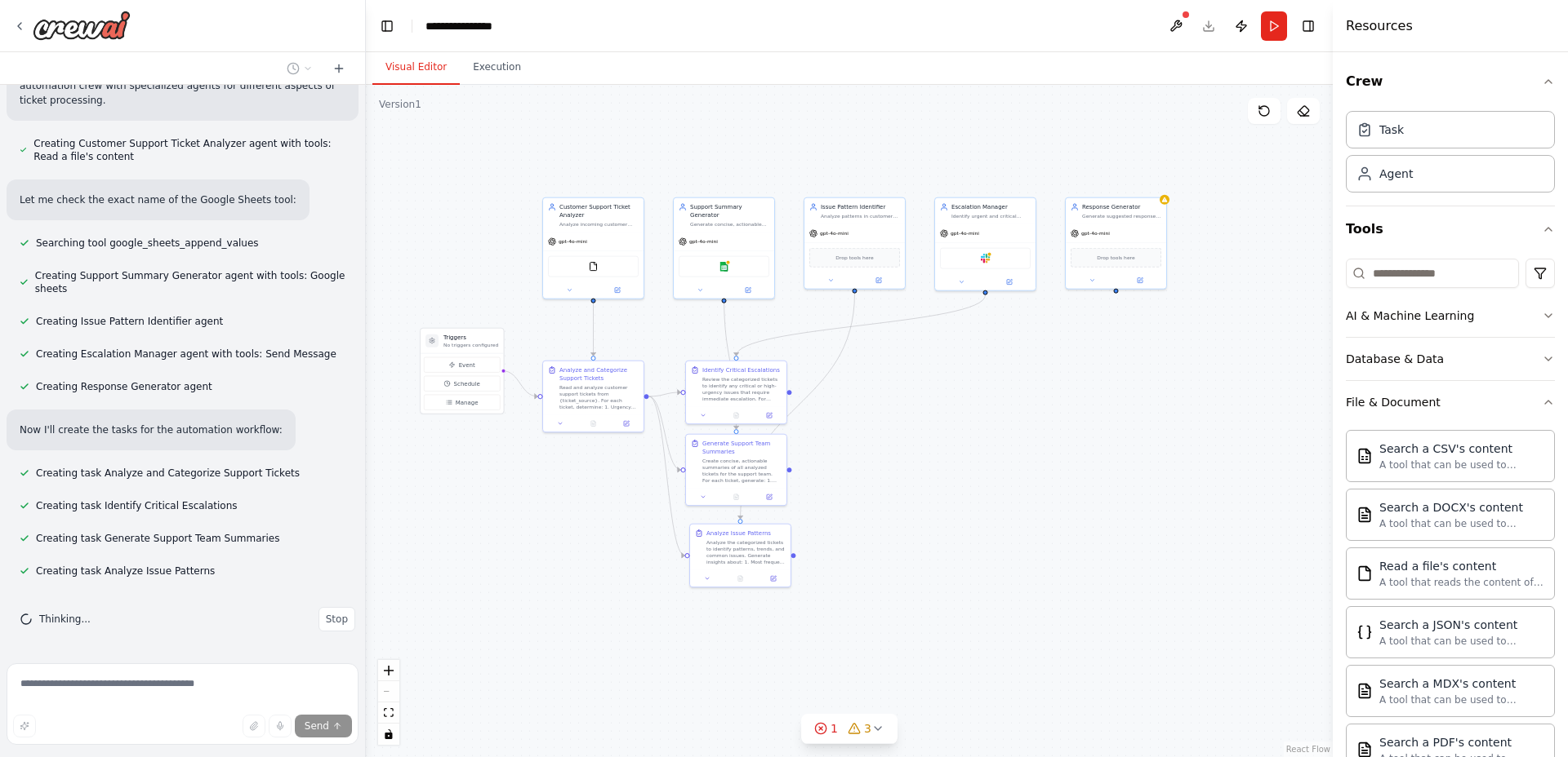
drag, startPoint x: 1200, startPoint y: 476, endPoint x: 1043, endPoint y: 479, distance: 157.0
click at [1043, 479] on div ".deletable-edge-delete-btn { width: 20px; height: 20px; border: 0px solid #ffff…" at bounding box center [849, 421] width 966 height 672
